Goal: Transaction & Acquisition: Purchase product/service

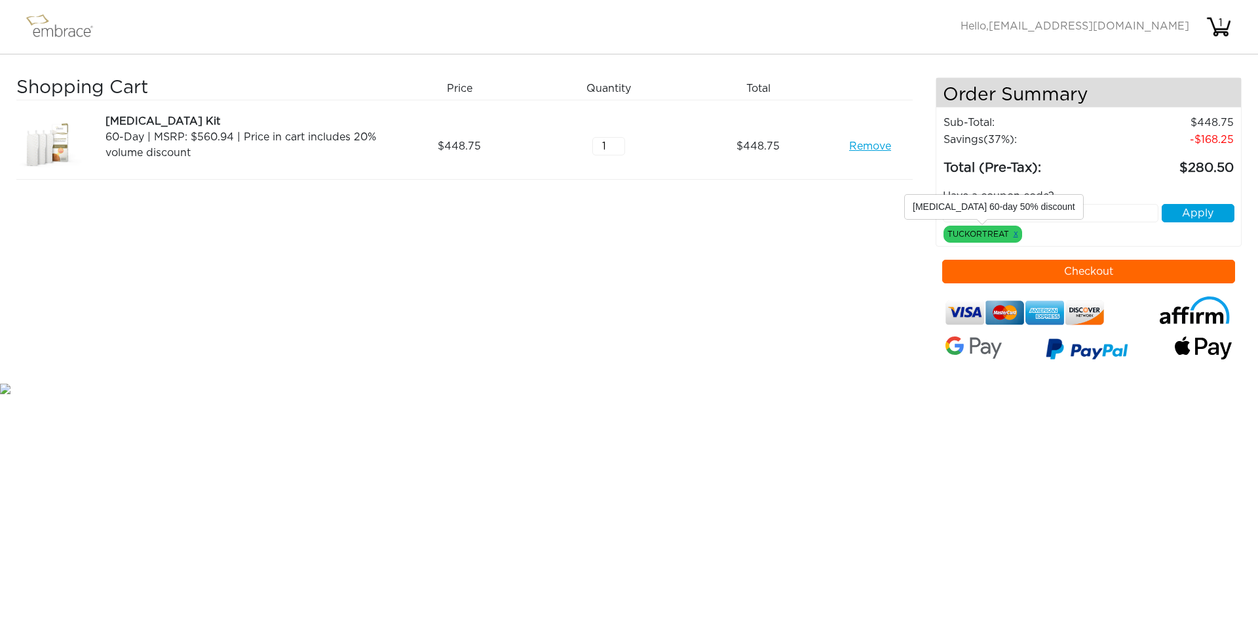
click at [1015, 235] on link "x" at bounding box center [1016, 233] width 5 height 12
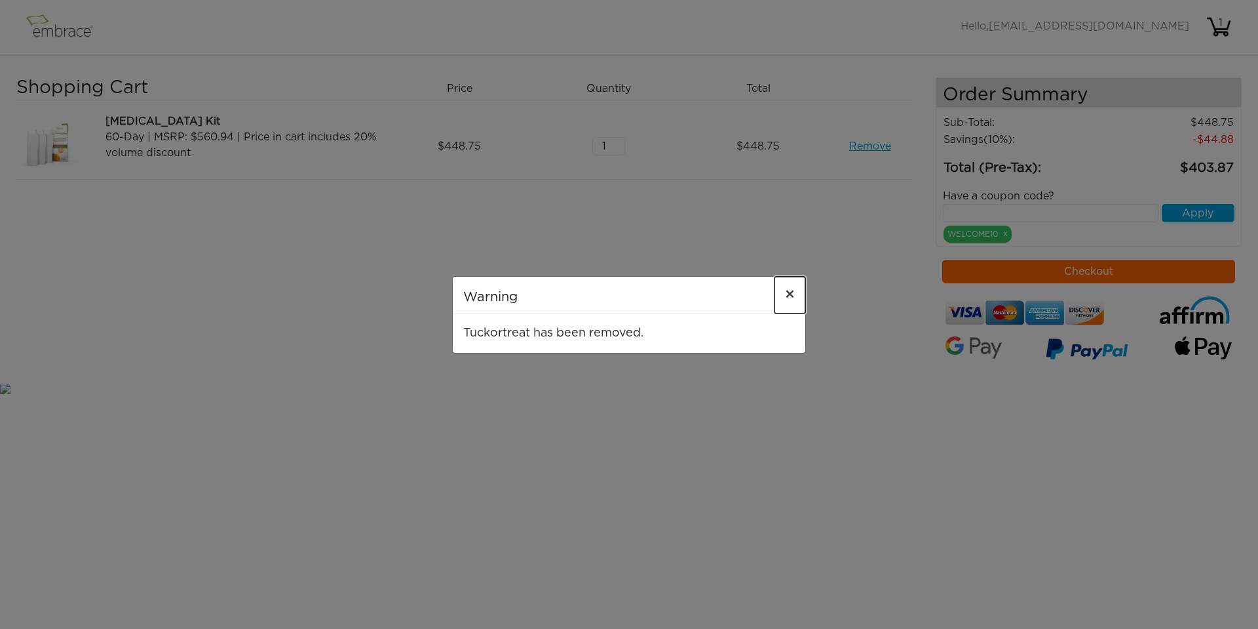
click at [784, 291] on button "×" at bounding box center [790, 295] width 31 height 37
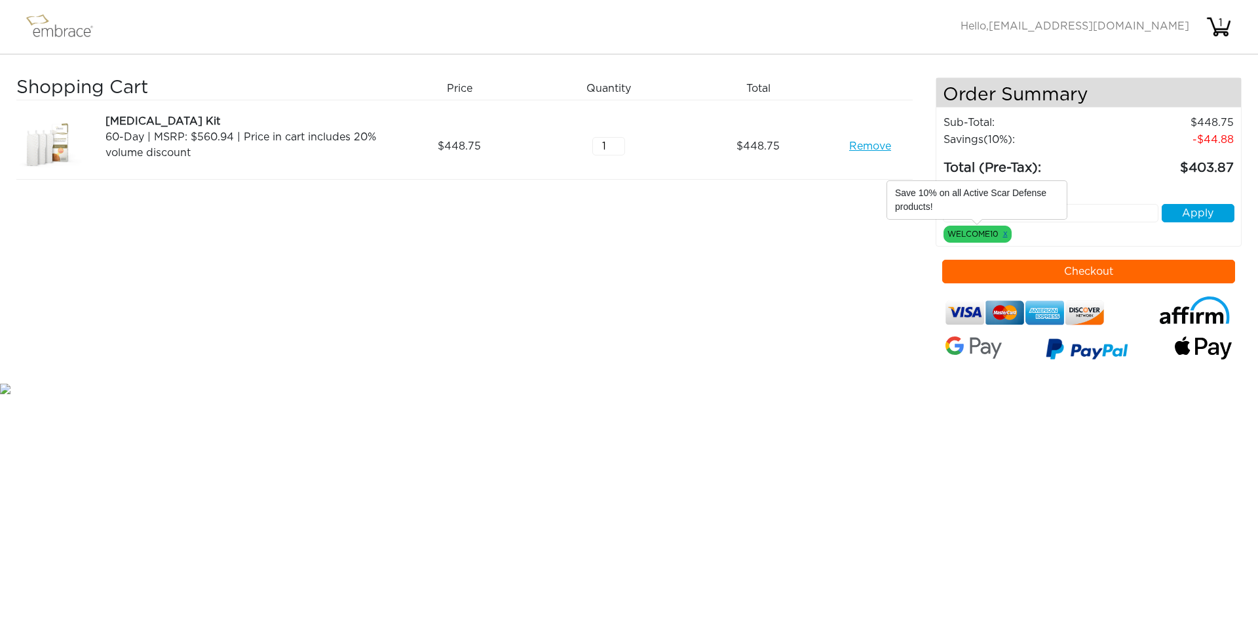
click at [1004, 234] on link "x" at bounding box center [1005, 233] width 5 height 12
click at [973, 214] on input "text" at bounding box center [1051, 213] width 216 height 18
paste input "TUCKORTREAT"
type input "TUCKORTREAT"
click at [1176, 224] on div "Have a coupon code? TUCKORTREAT Apply WELCOME10 x" at bounding box center [1089, 210] width 312 height 64
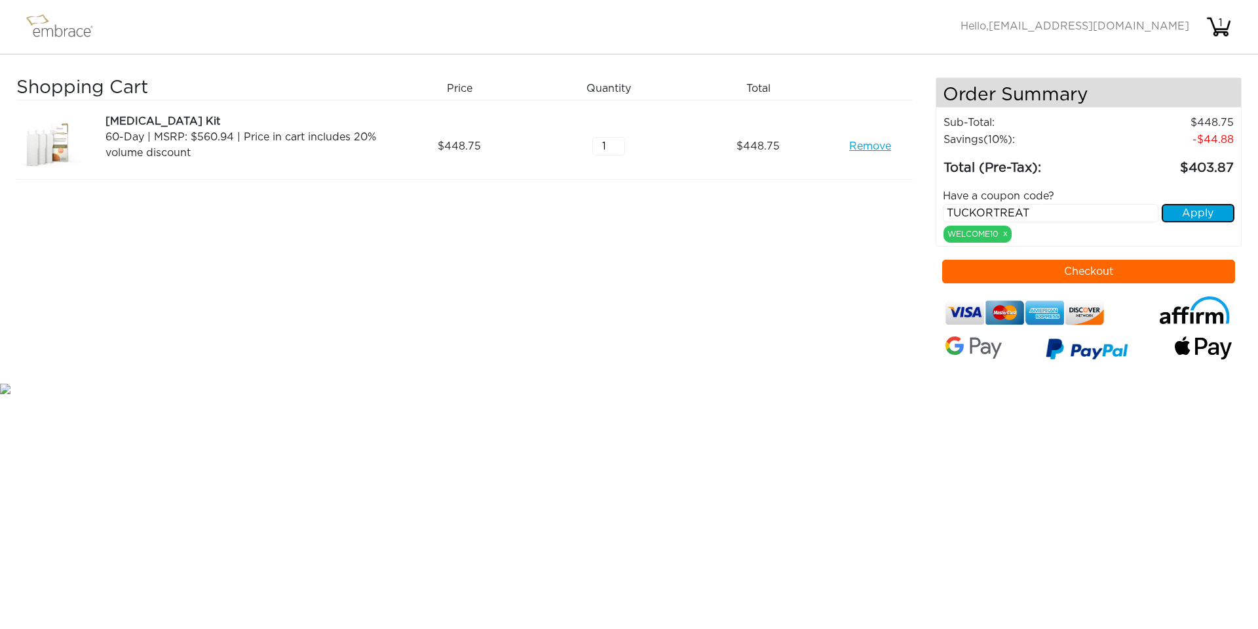
click at [1182, 218] on button "Apply" at bounding box center [1198, 213] width 73 height 18
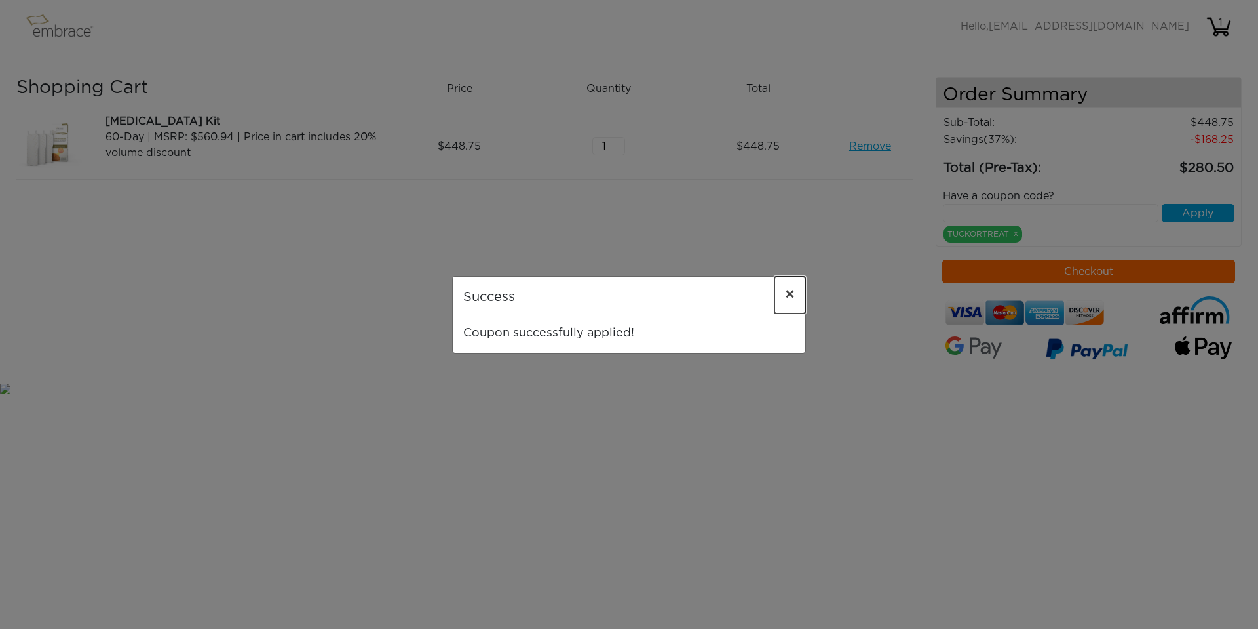
click at [787, 289] on span "×" at bounding box center [790, 295] width 10 height 16
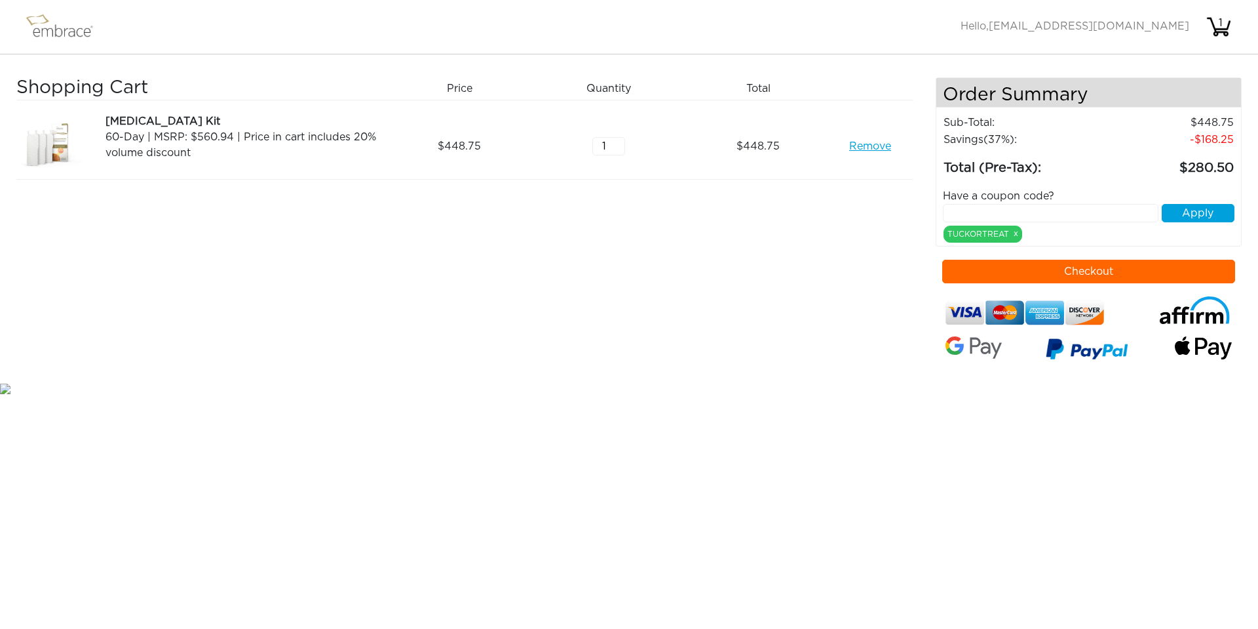
click at [67, 38] on img at bounding box center [65, 26] width 85 height 33
click at [68, 28] on img at bounding box center [65, 26] width 85 height 33
click at [42, 26] on img at bounding box center [65, 26] width 85 height 33
click at [41, 27] on img at bounding box center [65, 26] width 85 height 33
click at [39, 31] on img at bounding box center [65, 26] width 85 height 33
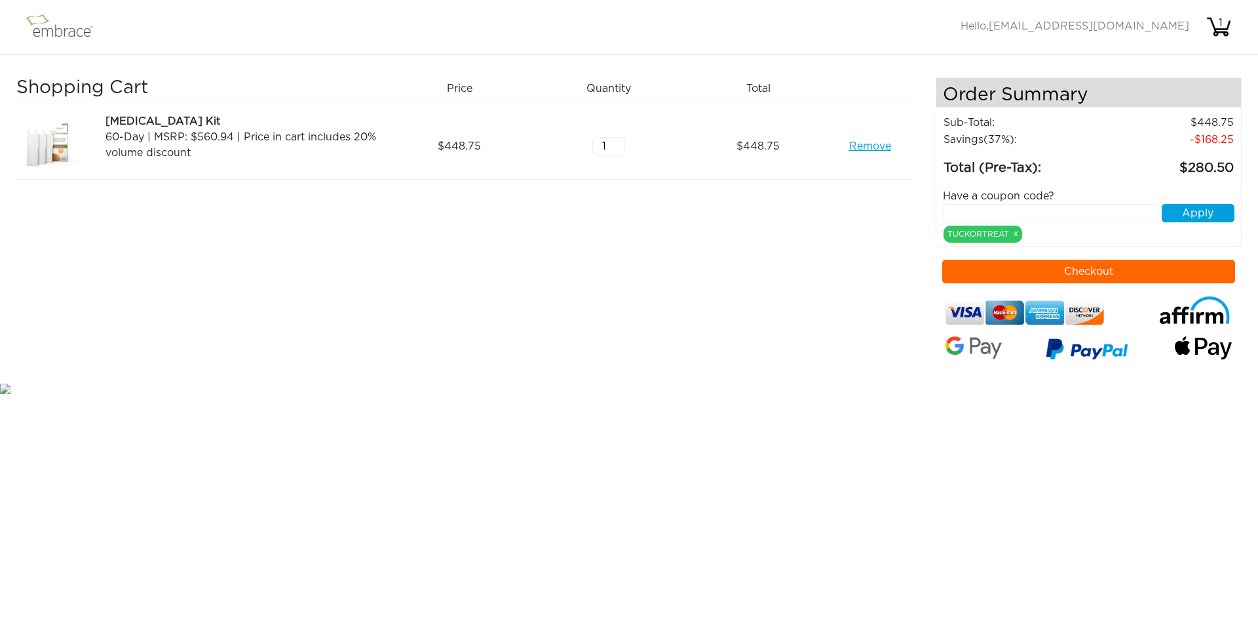
drag, startPoint x: 43, startPoint y: 18, endPoint x: 41, endPoint y: 37, distance: 18.5
click at [41, 37] on img at bounding box center [65, 26] width 85 height 33
